Goal: Use online tool/utility: Utilize a website feature to perform a specific function

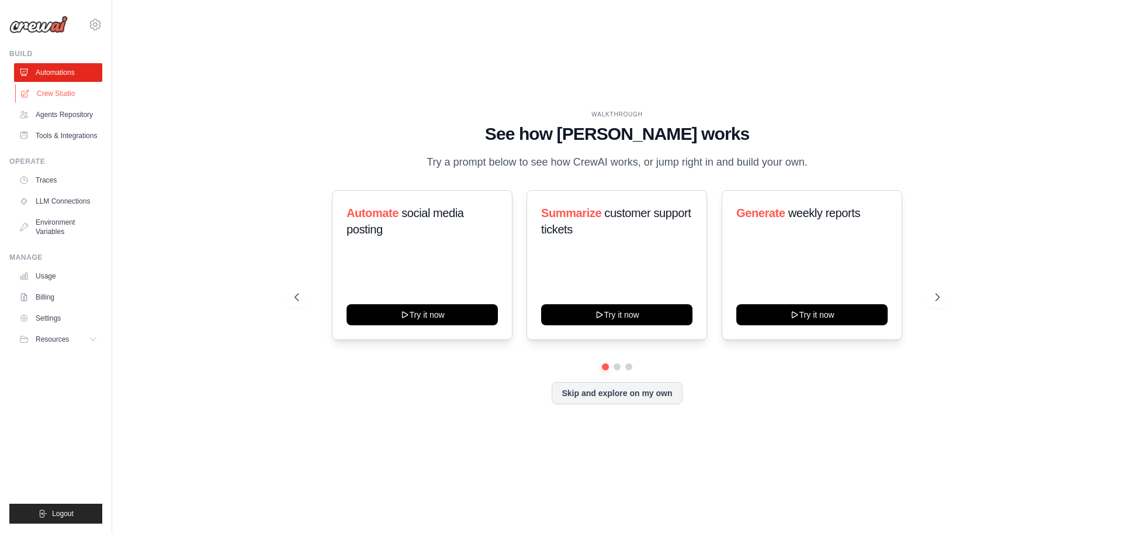
click at [52, 94] on link "Crew Studio" at bounding box center [59, 93] width 88 height 19
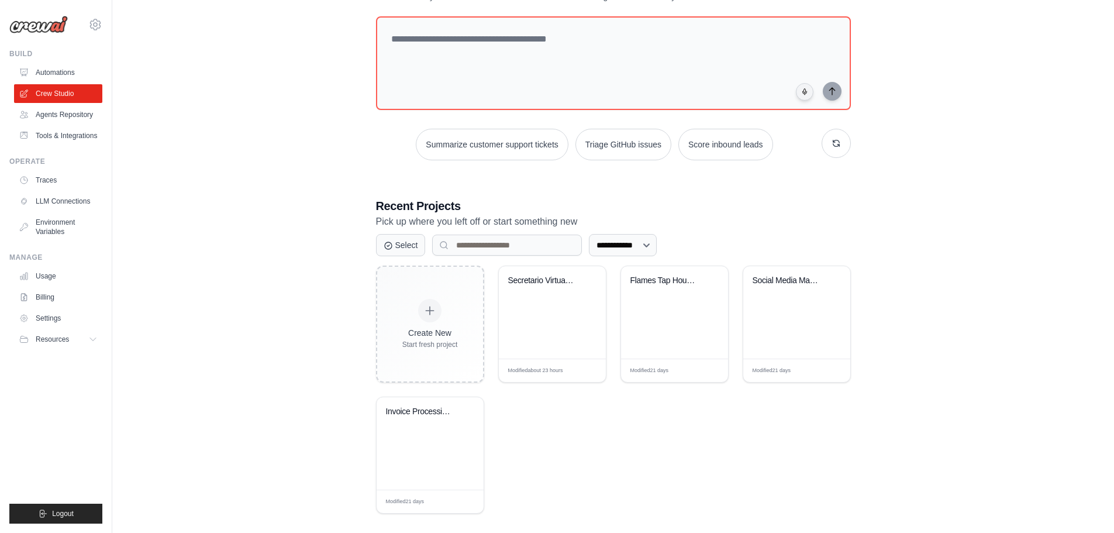
scroll to position [69, 0]
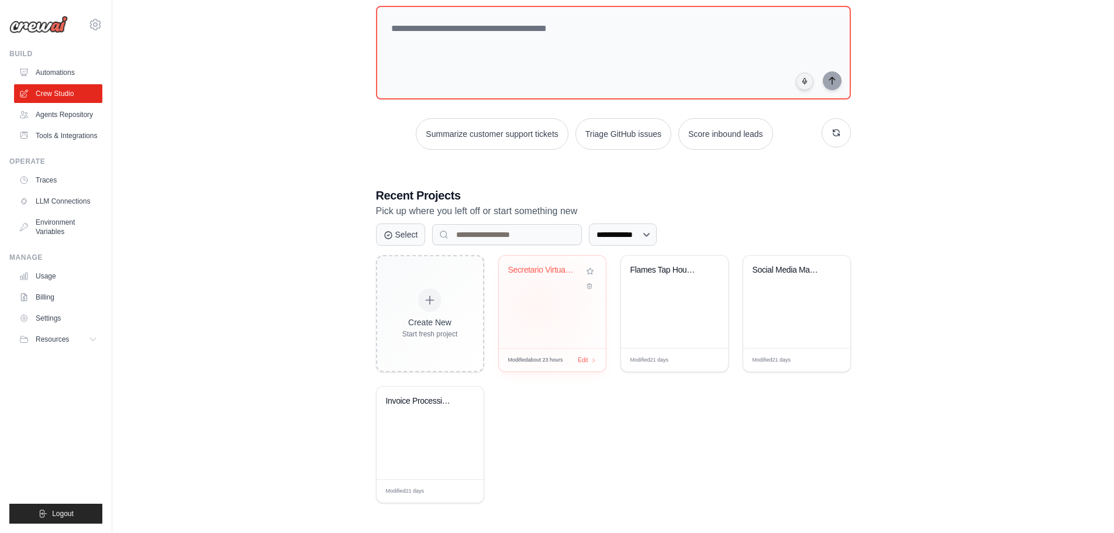
click at [537, 303] on div "Secretario Virtual de E-mail Inteli..." at bounding box center [552, 301] width 107 height 92
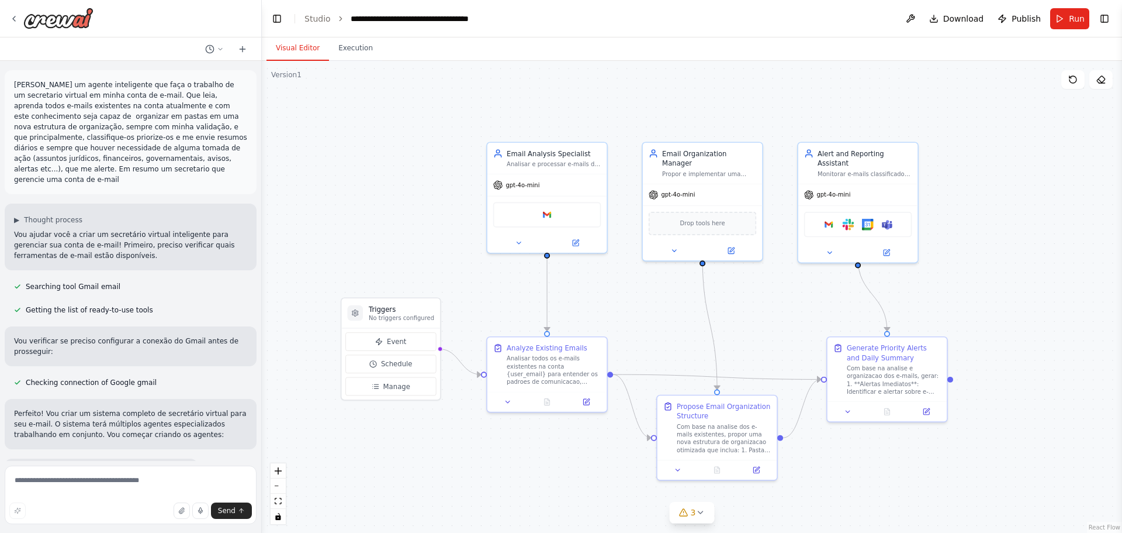
click at [119, 125] on p "Criar um agente inteligente que faça o trabalho de um secretario virtual em min…" at bounding box center [130, 132] width 233 height 105
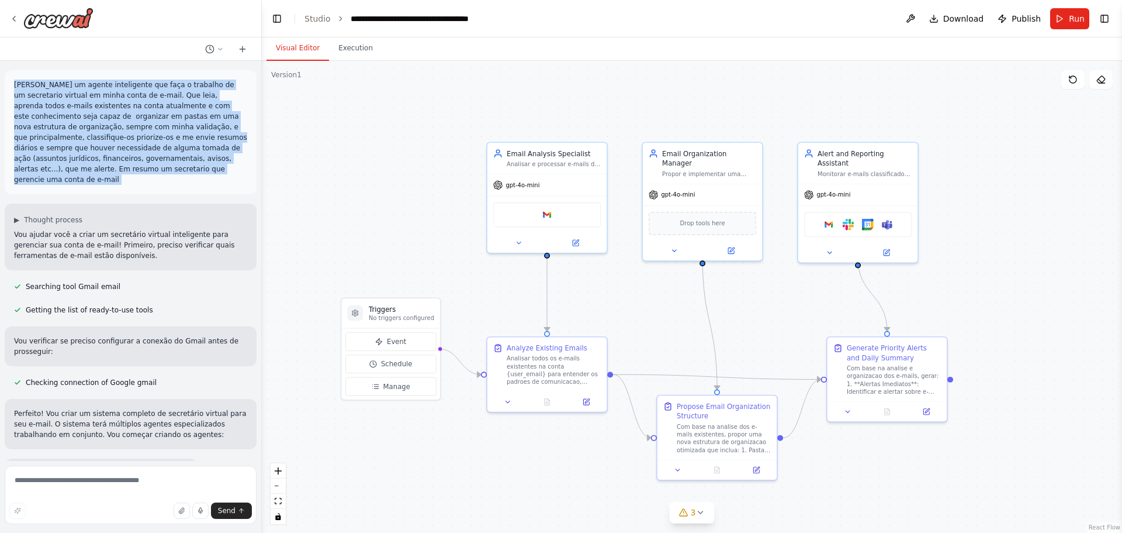
click at [119, 125] on p "Criar um agente inteligente que faça o trabalho de um secretario virtual em min…" at bounding box center [130, 132] width 233 height 105
copy p "Criar um agente inteligente que faça o trabalho de um secretario virtual em min…"
